Goal: Navigation & Orientation: Understand site structure

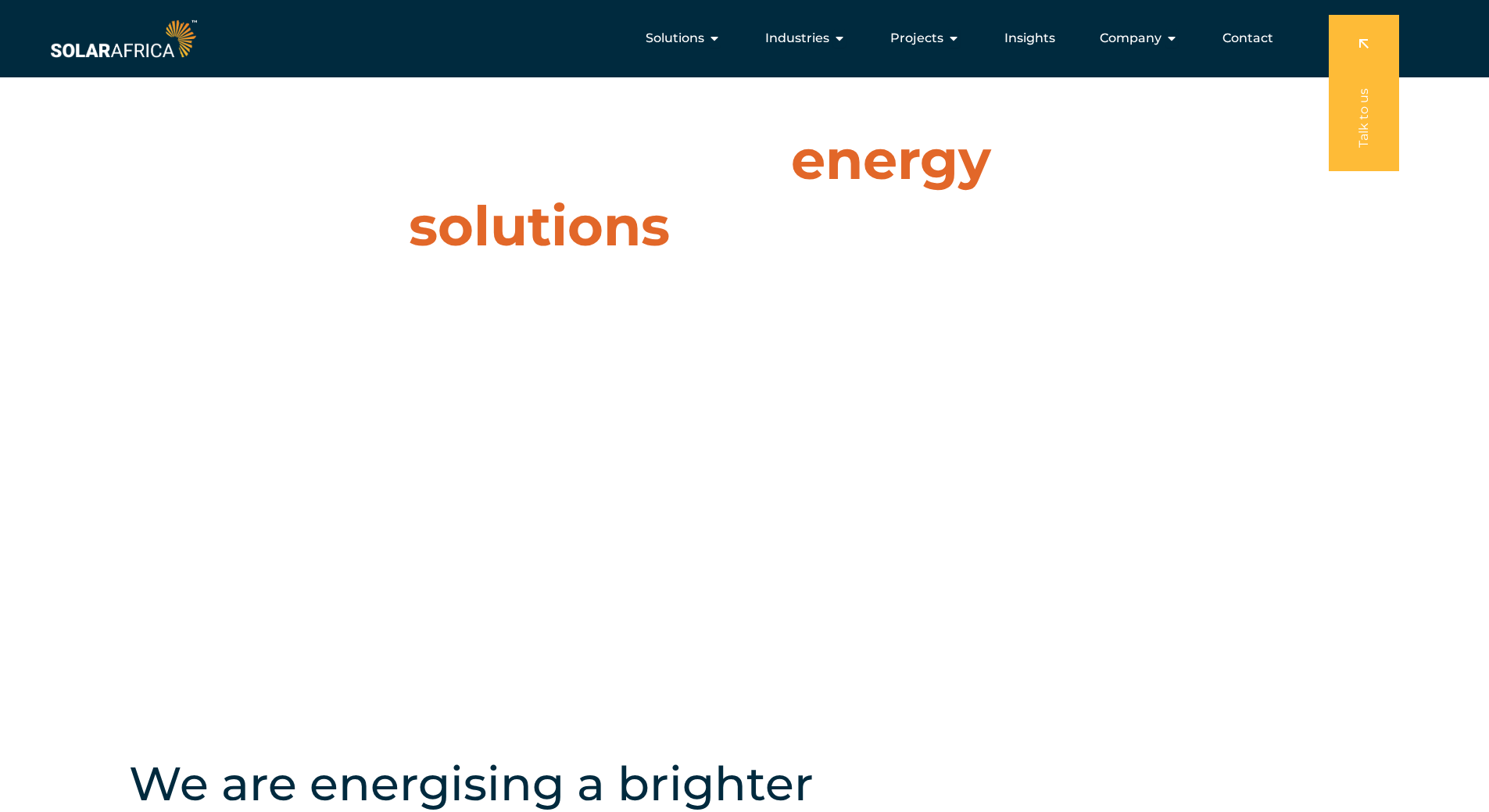
scroll to position [111, 0]
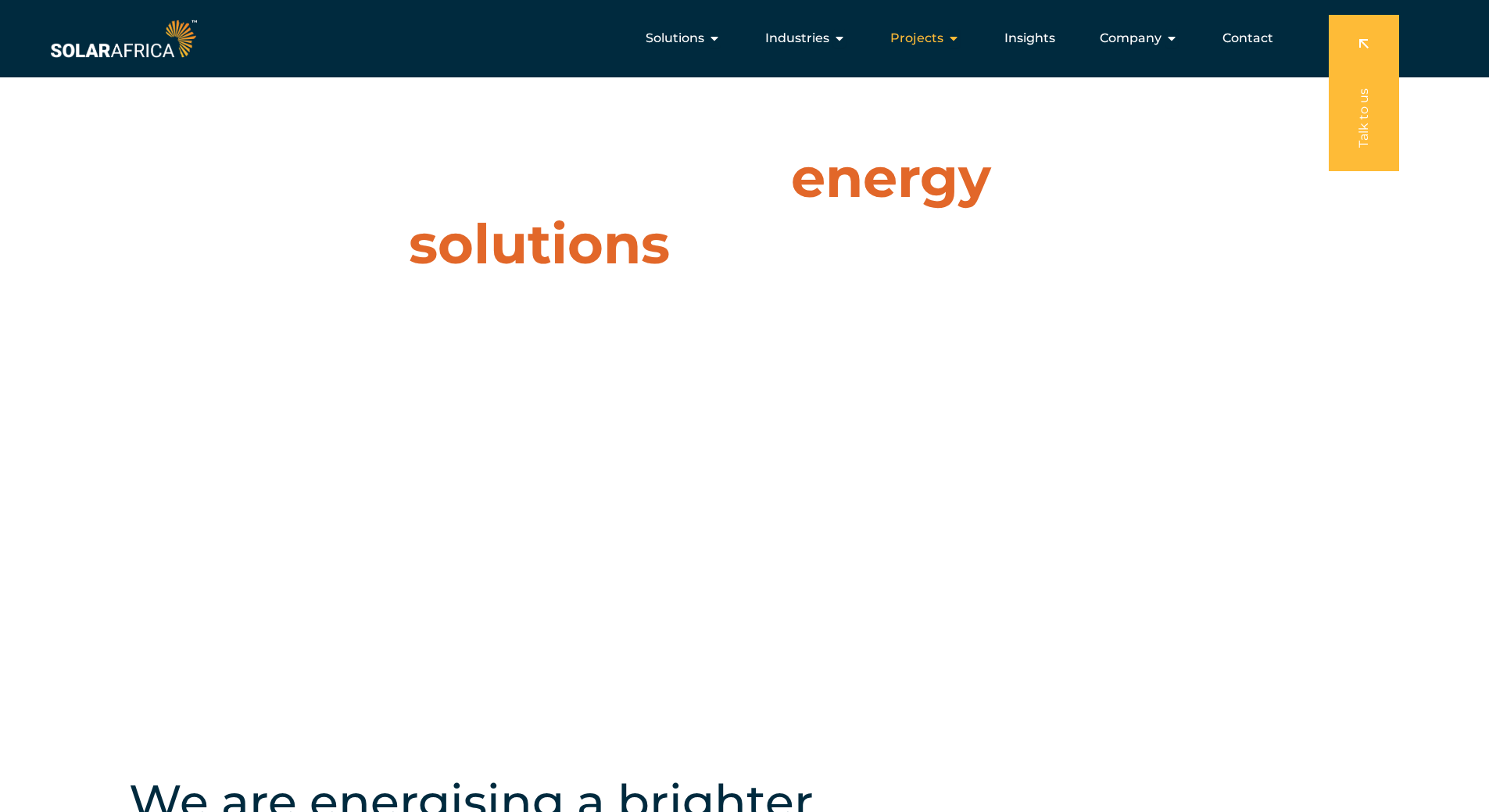
click at [915, 43] on span "Projects" at bounding box center [917, 38] width 53 height 18
click at [936, 40] on span "Projects" at bounding box center [917, 38] width 53 height 18
click at [963, 34] on div "Projects Close Projects Open Projects" at bounding box center [925, 38] width 95 height 31
click at [928, 37] on span "Projects" at bounding box center [917, 38] width 53 height 18
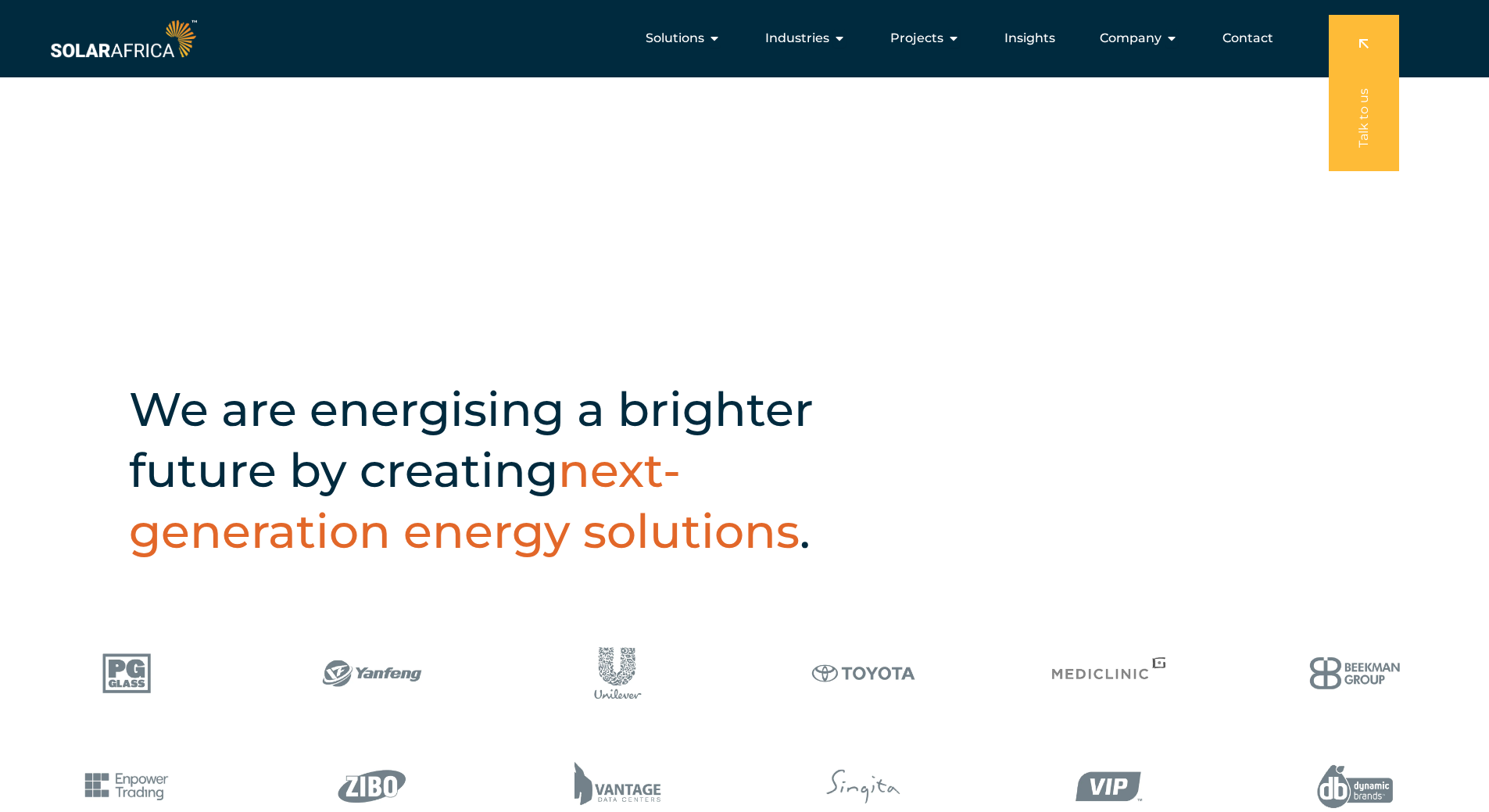
scroll to position [0, 0]
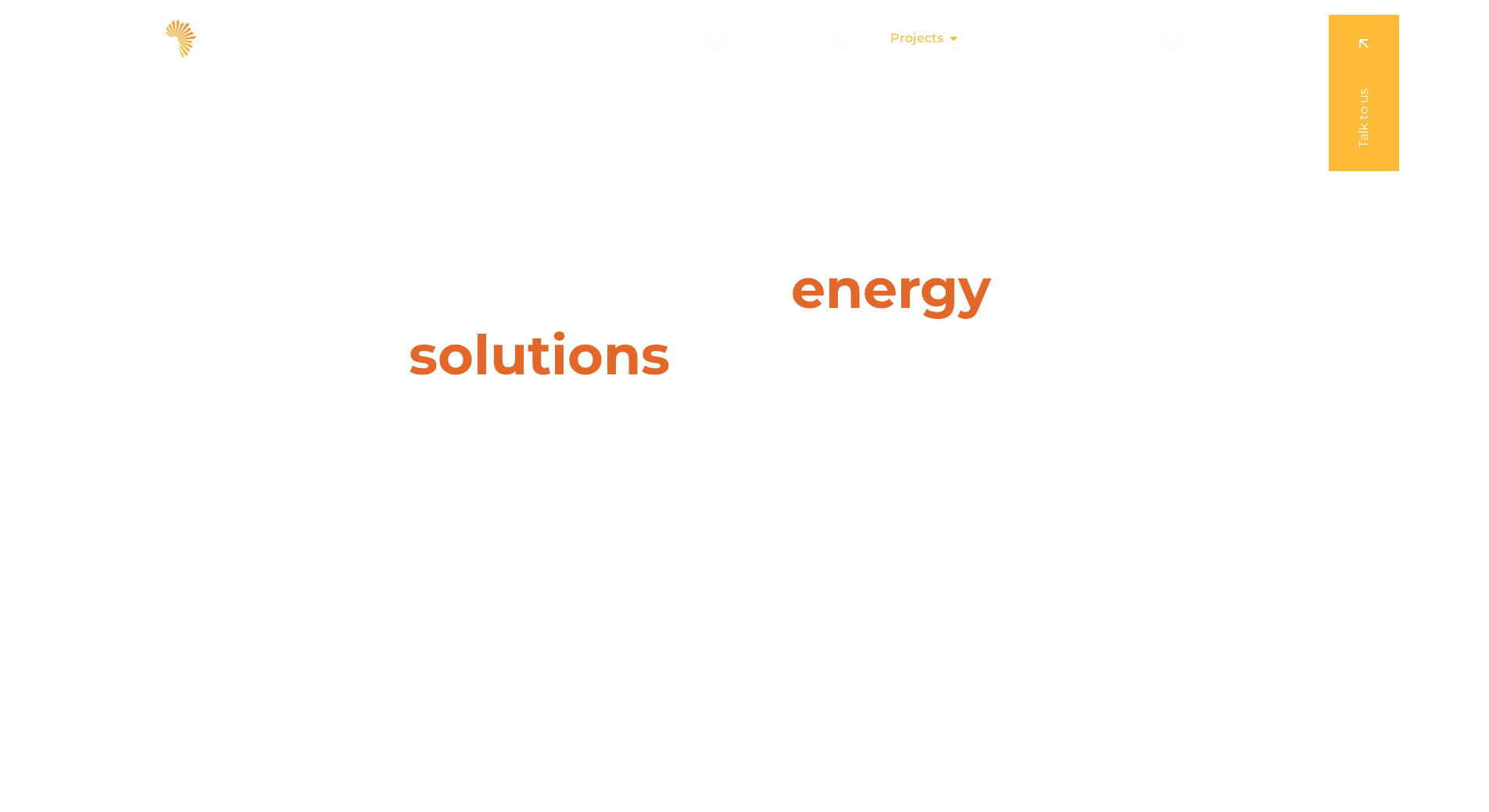
click at [917, 39] on span "Projects" at bounding box center [917, 38] width 53 height 18
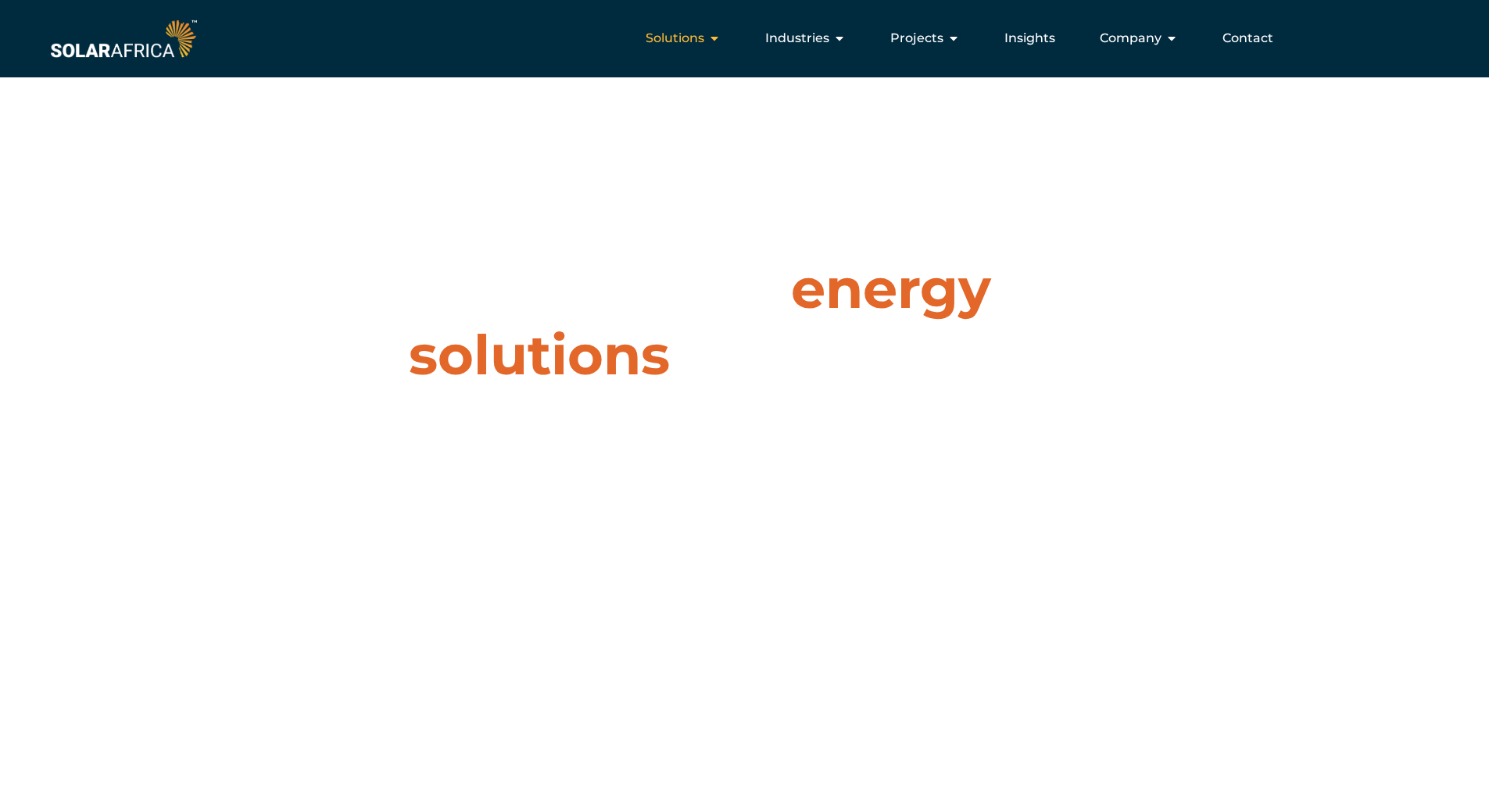
click at [711, 49] on div "Solutions Close Solutions Open Solutions" at bounding box center [683, 38] width 100 height 31
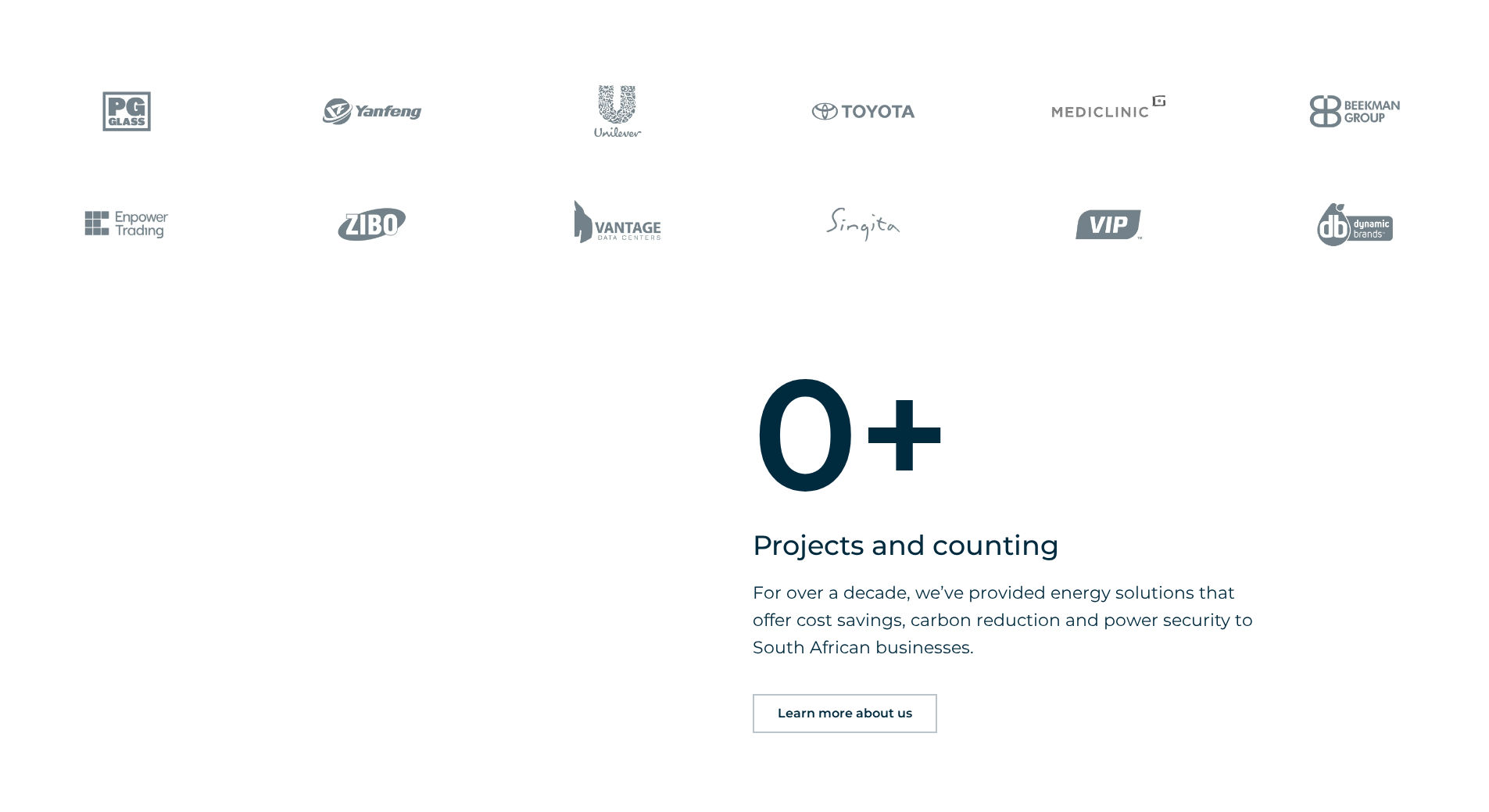
scroll to position [1075, 0]
